Goal: Task Accomplishment & Management: Use online tool/utility

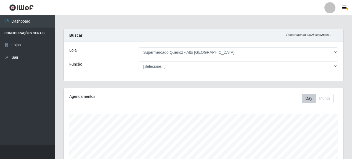
select select "496"
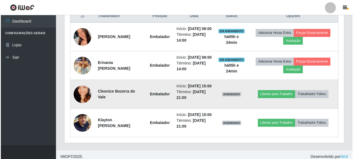
scroll to position [114, 279]
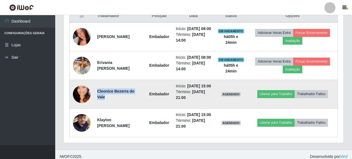
drag, startPoint x: 97, startPoint y: 108, endPoint x: 141, endPoint y: 107, distance: 44.4
click at [134, 99] on strong "Cleonice Bezerra do Vale" at bounding box center [115, 94] width 37 height 10
copy strong "Cleonice Bezerra do Vale"
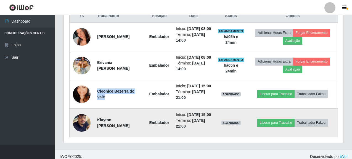
drag, startPoint x: 97, startPoint y: 140, endPoint x: 135, endPoint y: 145, distance: 38.2
click at [135, 137] on td "Klayton [PERSON_NAME]" at bounding box center [120, 123] width 52 height 29
copy strong "Klayton [PERSON_NAME]"
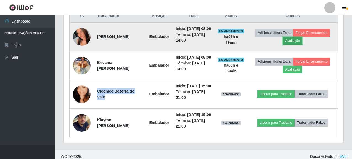
click at [302, 42] on button "Avaliação" at bounding box center [292, 41] width 20 height 8
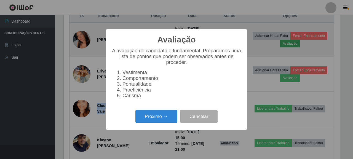
scroll to position [114, 276]
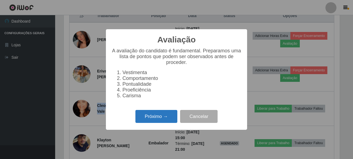
click at [161, 123] on button "Próximo →" at bounding box center [156, 116] width 42 height 13
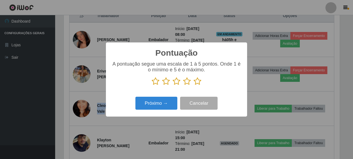
scroll to position [275638, 275476]
click at [193, 82] on p at bounding box center [176, 81] width 130 height 8
click at [197, 82] on icon at bounding box center [198, 81] width 8 height 8
click at [194, 85] on input "radio" at bounding box center [194, 85] width 0 height 0
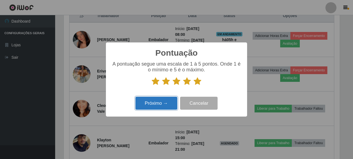
click at [154, 104] on button "Próximo →" at bounding box center [156, 103] width 42 height 13
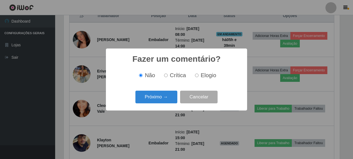
click at [135, 100] on div "Próximo → Cancelar" at bounding box center [176, 97] width 130 height 16
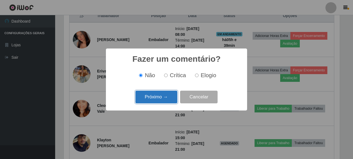
click at [153, 100] on button "Próximo →" at bounding box center [156, 97] width 42 height 13
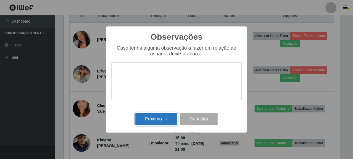
click at [154, 117] on button "Próximo →" at bounding box center [156, 119] width 42 height 13
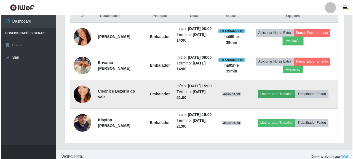
scroll to position [114, 279]
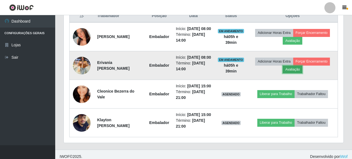
click at [302, 73] on button "Avaliação" at bounding box center [292, 70] width 20 height 8
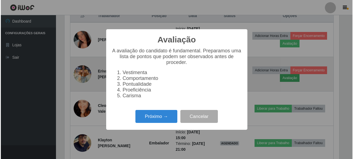
scroll to position [114, 276]
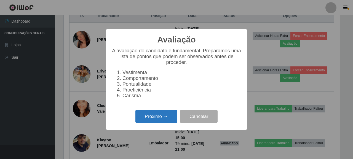
click at [154, 118] on button "Próximo →" at bounding box center [156, 116] width 42 height 13
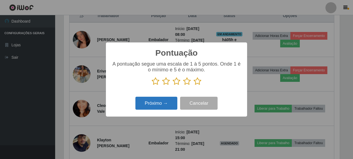
scroll to position [275638, 275476]
click at [197, 79] on icon at bounding box center [198, 81] width 8 height 8
click at [194, 85] on input "radio" at bounding box center [194, 85] width 0 height 0
click at [164, 100] on button "Próximo →" at bounding box center [156, 103] width 42 height 13
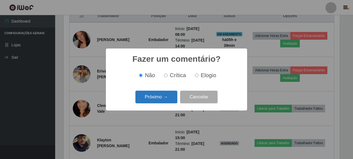
click at [160, 100] on button "Próximo →" at bounding box center [156, 97] width 42 height 13
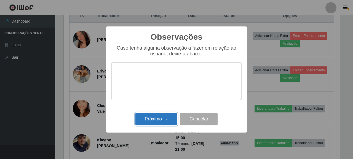
click at [155, 121] on button "Próximo →" at bounding box center [156, 119] width 42 height 13
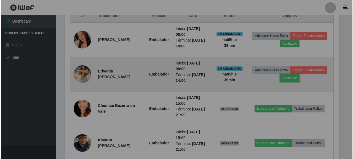
scroll to position [114, 279]
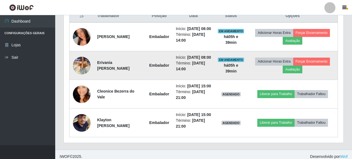
click at [81, 73] on img at bounding box center [82, 65] width 18 height 23
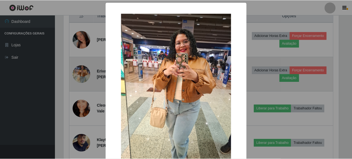
scroll to position [114, 276]
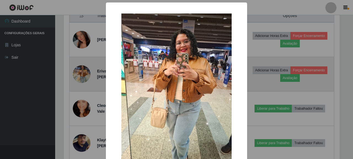
click at [81, 73] on div "× OK Cancel" at bounding box center [176, 79] width 353 height 159
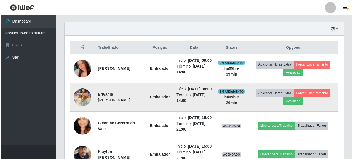
scroll to position [247, 0]
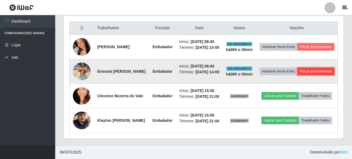
click at [298, 68] on button "Forçar Encerramento" at bounding box center [315, 72] width 37 height 8
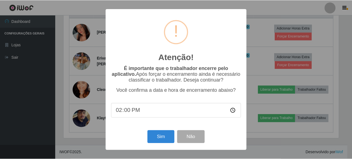
scroll to position [114, 276]
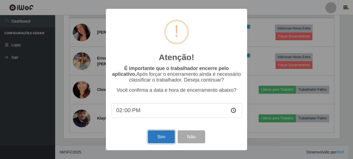
click at [160, 138] on button "Sim" at bounding box center [161, 136] width 27 height 13
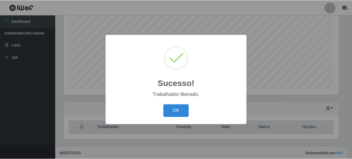
scroll to position [108, 0]
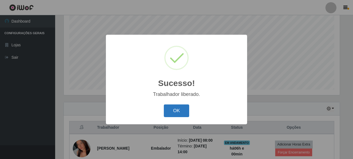
click at [182, 108] on button "OK" at bounding box center [177, 111] width 26 height 13
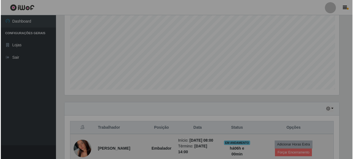
scroll to position [114, 279]
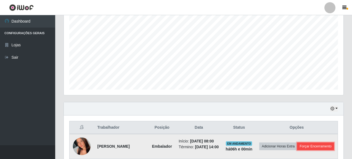
click at [299, 150] on button "Forçar Encerramento" at bounding box center [315, 147] width 37 height 8
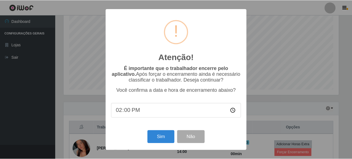
scroll to position [114, 276]
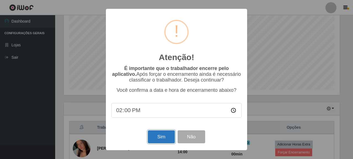
click at [161, 141] on button "Sim" at bounding box center [161, 136] width 27 height 13
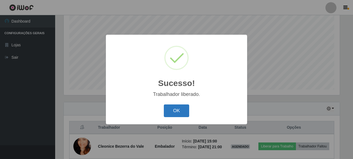
click at [169, 110] on button "OK" at bounding box center [177, 111] width 26 height 13
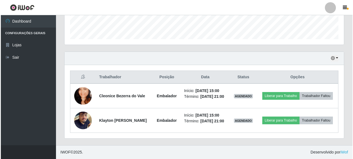
scroll to position [166, 0]
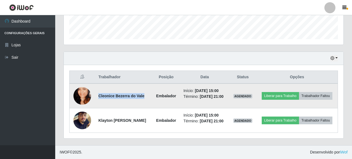
drag, startPoint x: 97, startPoint y: 90, endPoint x: 147, endPoint y: 93, distance: 50.8
click at [147, 93] on td "Cleonice Bezerra do Vale" at bounding box center [123, 96] width 57 height 25
copy strong "Cleonice Bezerra do Vale"
drag, startPoint x: 154, startPoint y: 90, endPoint x: 163, endPoint y: 86, distance: 10.0
click at [152, 90] on td "Cleonice Bezerra do Vale" at bounding box center [123, 96] width 57 height 25
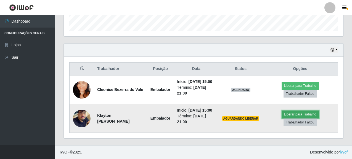
click at [301, 118] on button "Liberar para Trabalho" at bounding box center [299, 115] width 37 height 8
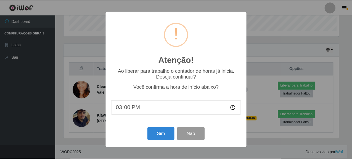
scroll to position [114, 276]
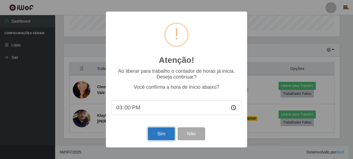
click at [165, 137] on button "Sim" at bounding box center [161, 133] width 27 height 13
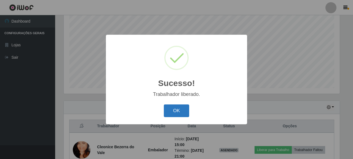
click at [176, 108] on button "OK" at bounding box center [177, 111] width 26 height 13
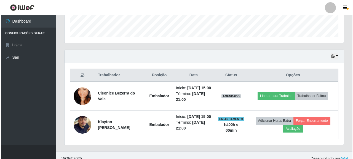
scroll to position [178, 0]
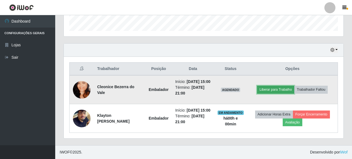
click at [280, 86] on button "Liberar para Trabalho" at bounding box center [275, 90] width 37 height 8
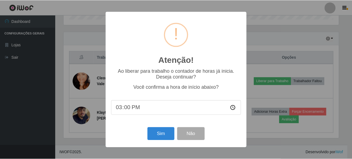
scroll to position [114, 276]
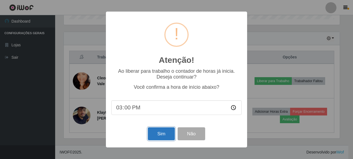
click at [165, 138] on button "Sim" at bounding box center [161, 133] width 27 height 13
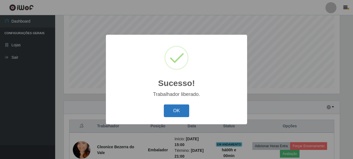
click at [180, 114] on button "OK" at bounding box center [177, 111] width 26 height 13
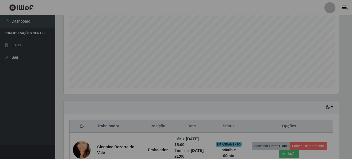
scroll to position [114, 279]
